Goal: Task Accomplishment & Management: Use online tool/utility

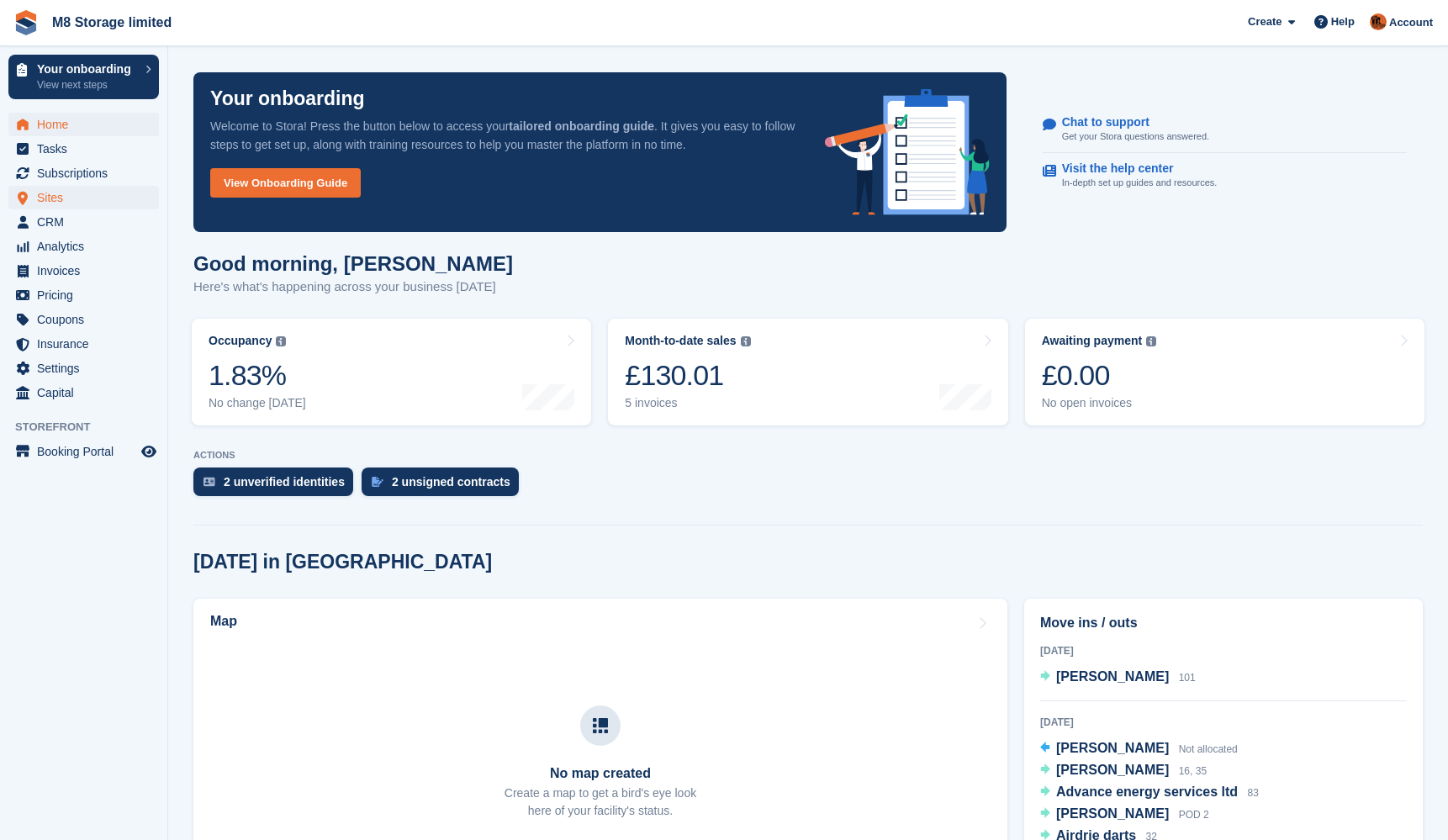
click at [49, 193] on span "Sites" at bounding box center [87, 197] width 101 height 24
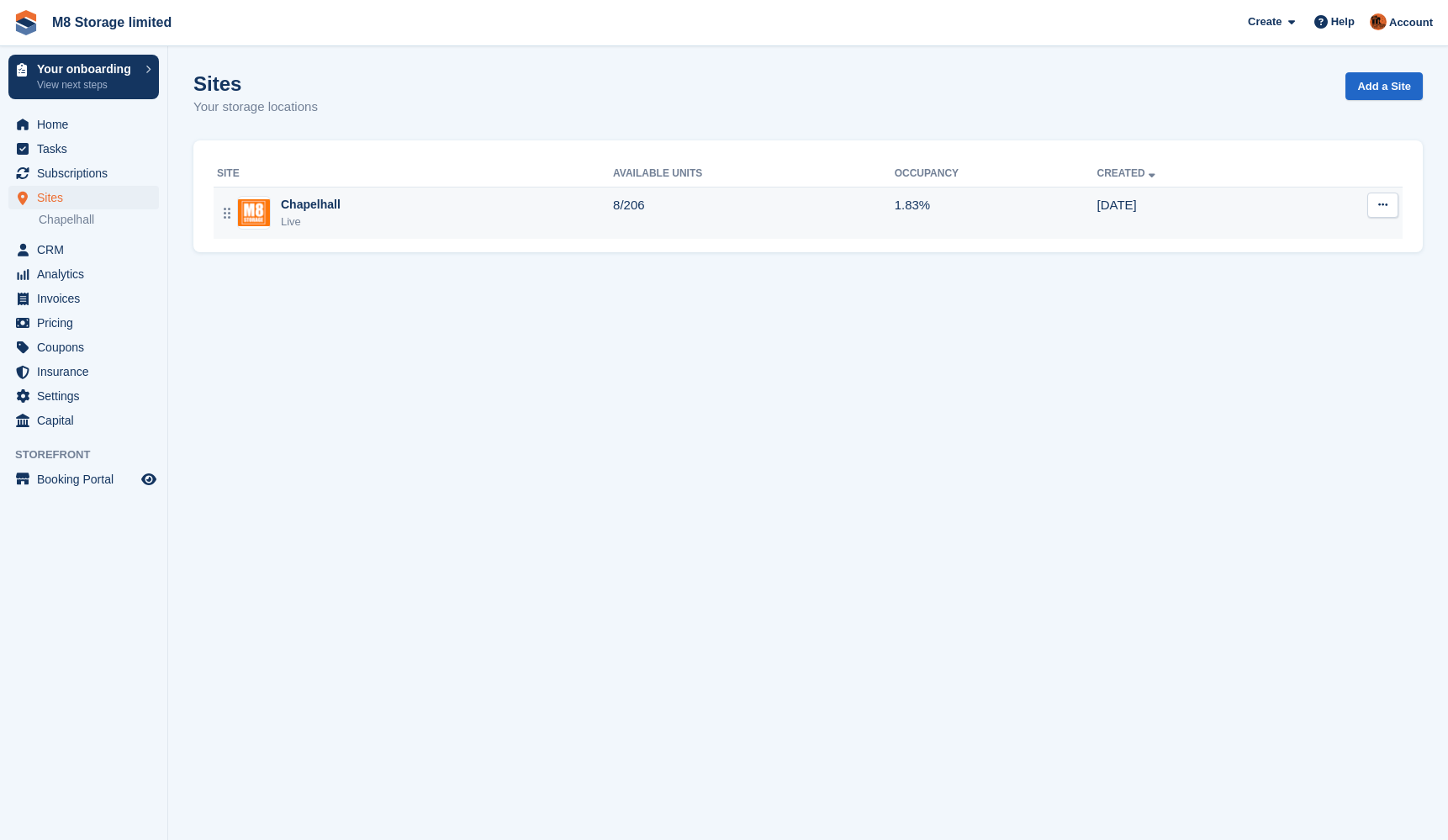
click at [290, 198] on div "Chapelhall" at bounding box center [310, 204] width 59 height 18
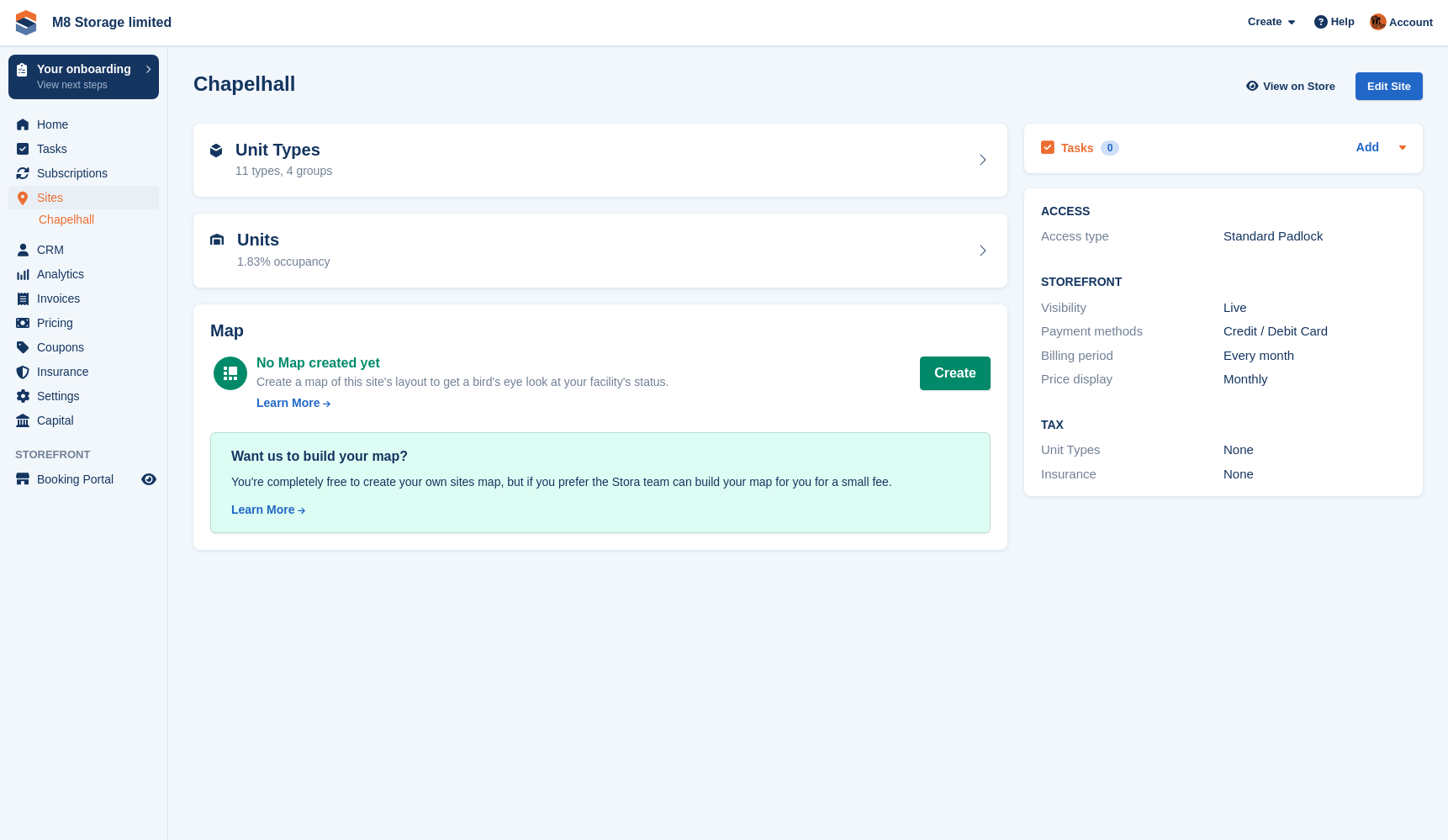
click at [1402, 147] on icon at bounding box center [1402, 147] width 7 height 4
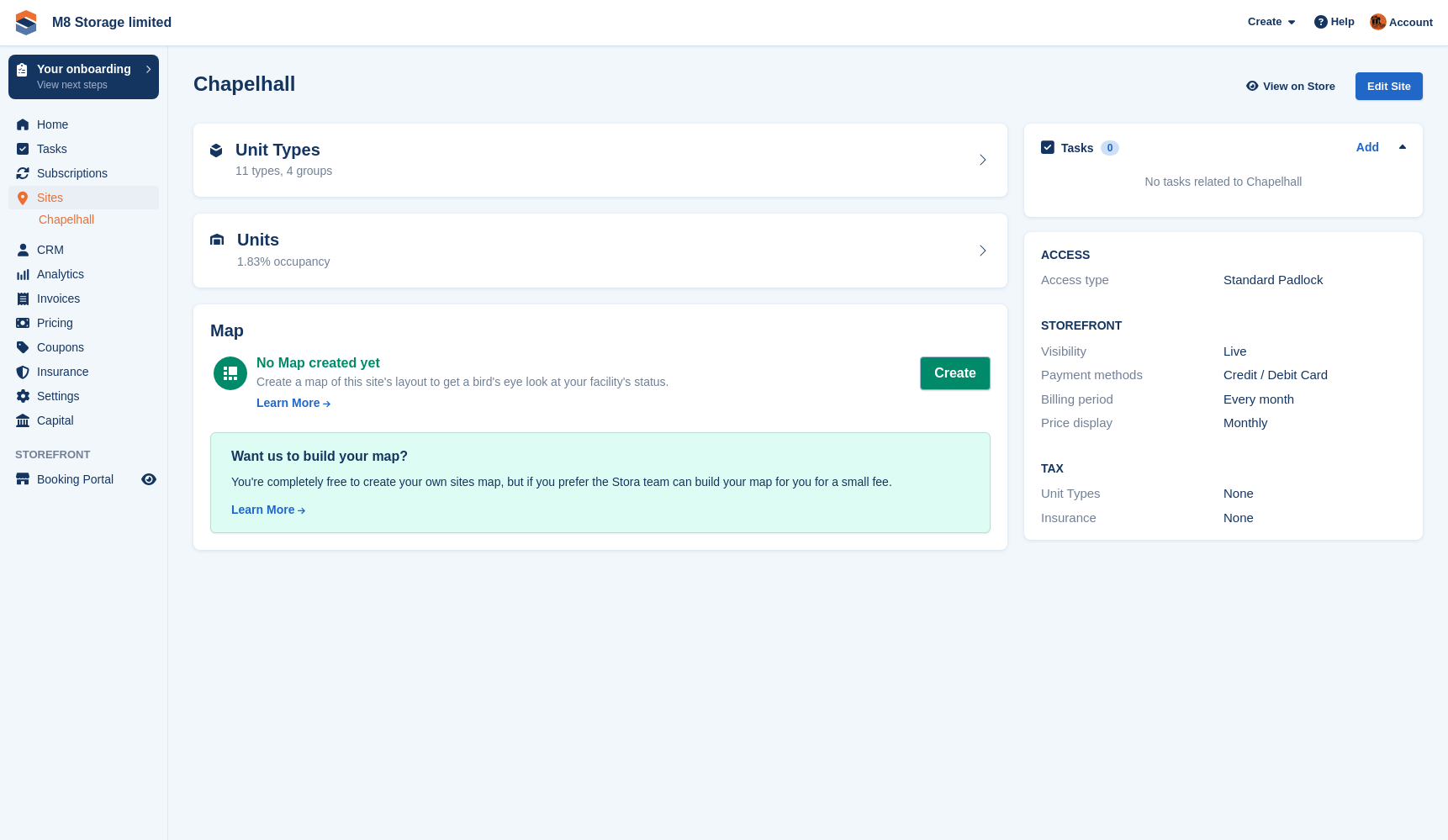
click at [963, 374] on button "Create" at bounding box center [955, 373] width 70 height 34
